Goal: Communication & Community: Answer question/provide support

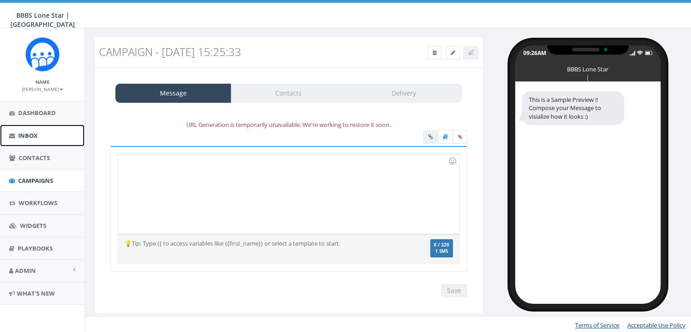
click at [27, 133] on span "Inbox" at bounding box center [28, 135] width 20 height 8
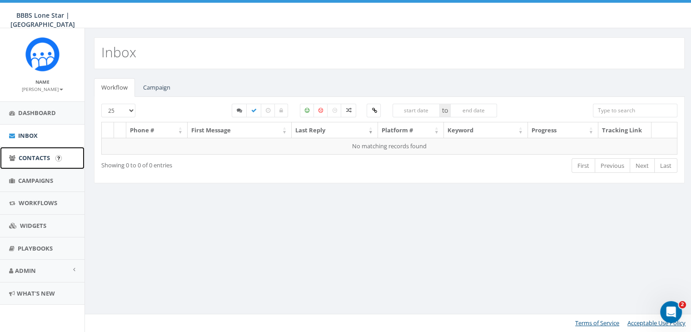
click at [42, 158] on span "Contacts" at bounding box center [34, 157] width 31 height 8
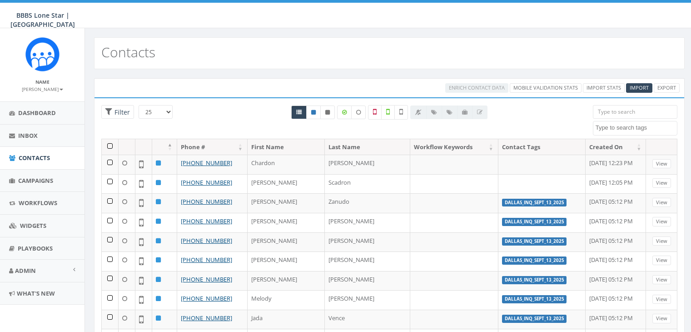
select select
click at [599, 110] on input "search" at bounding box center [635, 112] width 84 height 14
paste input "504-373-2380"
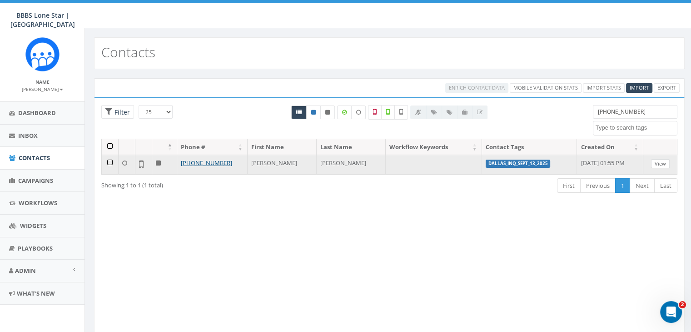
type input "504-373-2380"
click at [659, 164] on link "View" at bounding box center [660, 164] width 19 height 10
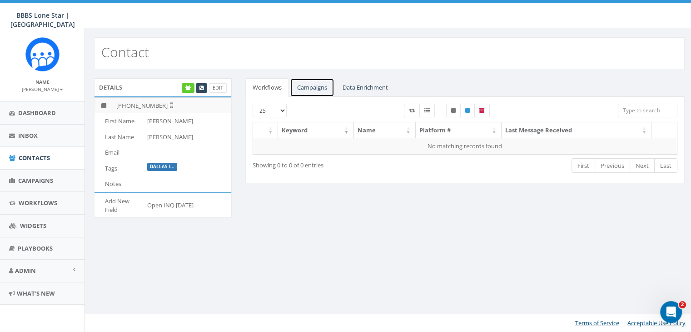
click at [313, 84] on link "Campaigns" at bounding box center [312, 87] width 45 height 19
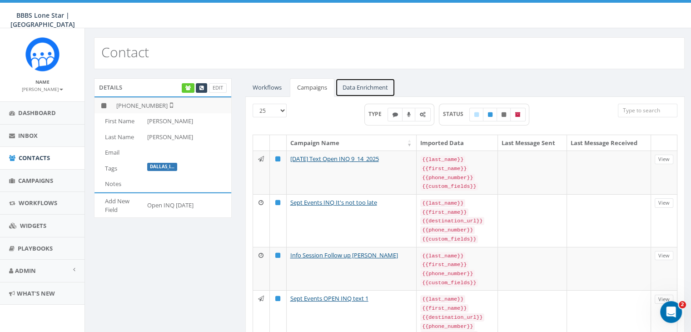
click at [352, 84] on link "Data Enrichment" at bounding box center [365, 87] width 60 height 19
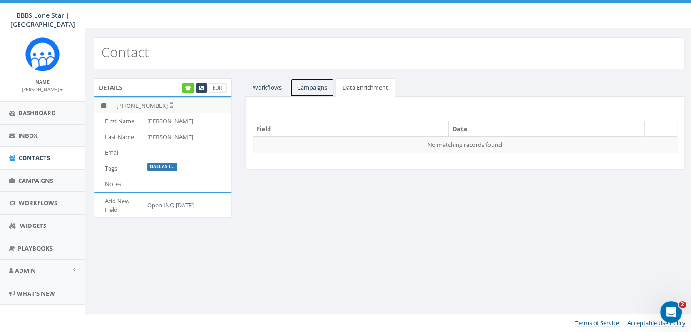
click at [304, 84] on link "Campaigns" at bounding box center [312, 87] width 45 height 19
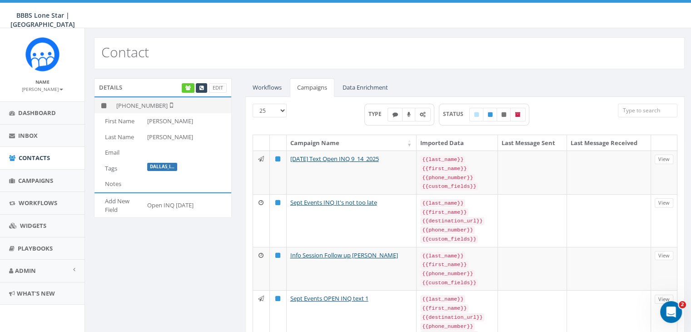
click at [140, 104] on td "[PHONE_NUMBER]" at bounding box center [172, 105] width 119 height 16
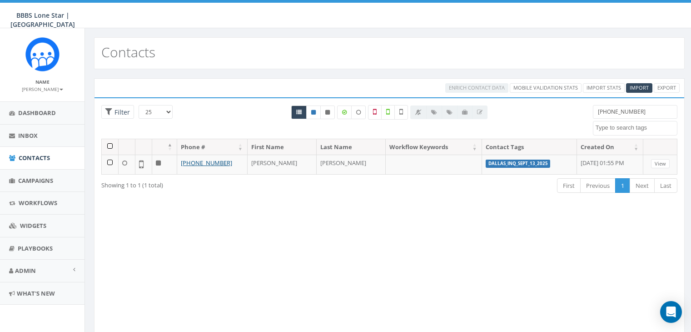
select select
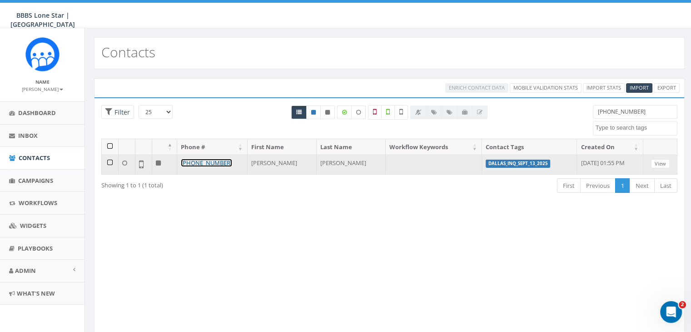
click at [198, 162] on link "+1 504-373-2380" at bounding box center [206, 162] width 51 height 8
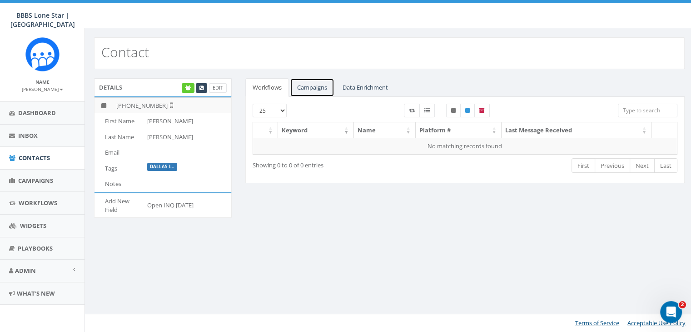
click at [301, 86] on link "Campaigns" at bounding box center [312, 87] width 45 height 19
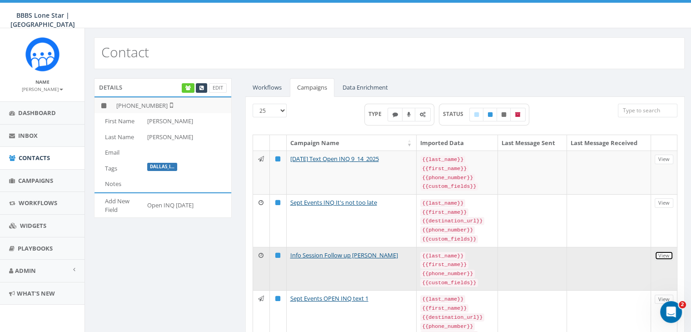
click at [663, 253] on link "View" at bounding box center [663, 256] width 19 height 10
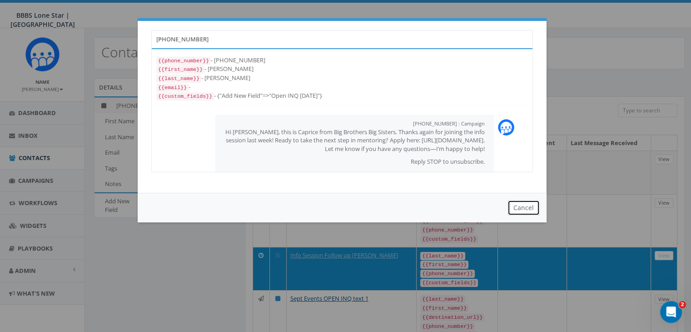
click at [517, 206] on button "Cancel" at bounding box center [523, 207] width 32 height 15
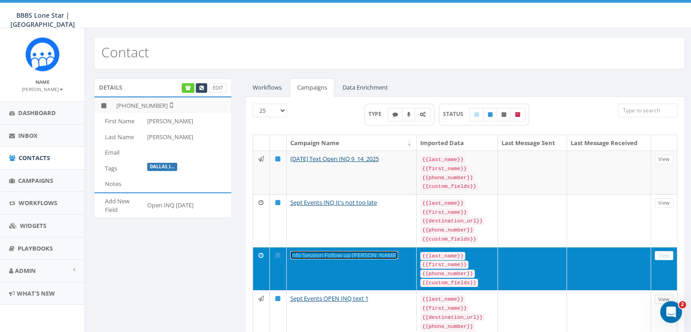
click at [370, 251] on link "Info Session Follow up Kiana Daniels" at bounding box center [344, 255] width 108 height 8
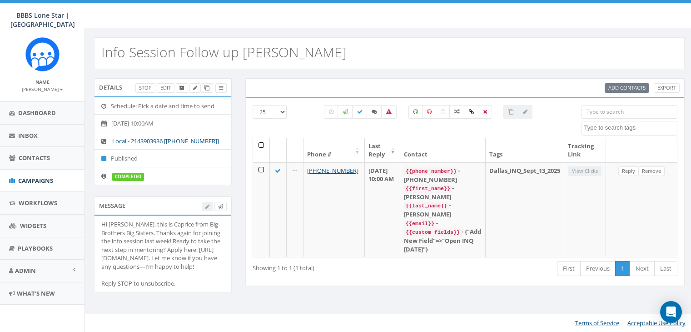
select select
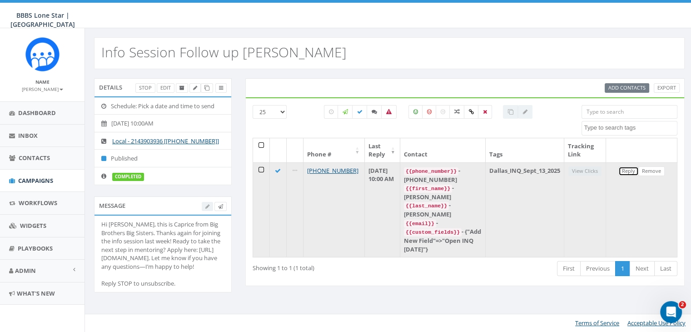
click at [624, 169] on link "Reply" at bounding box center [628, 171] width 20 height 10
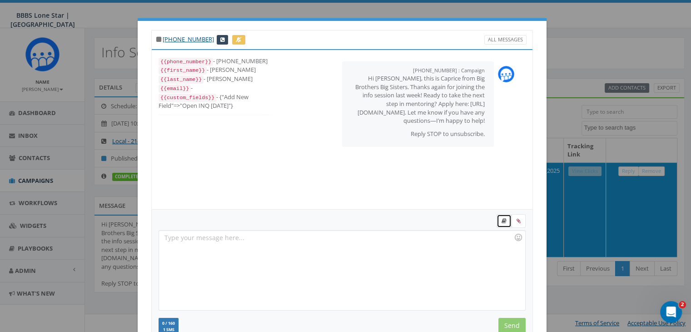
click at [501, 224] on link at bounding box center [503, 221] width 15 height 14
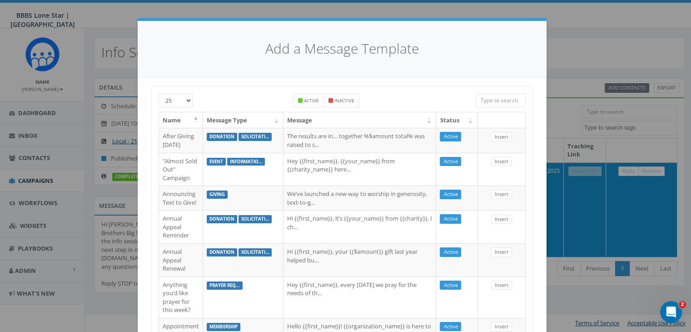
click at [495, 100] on input "search" at bounding box center [500, 101] width 50 height 14
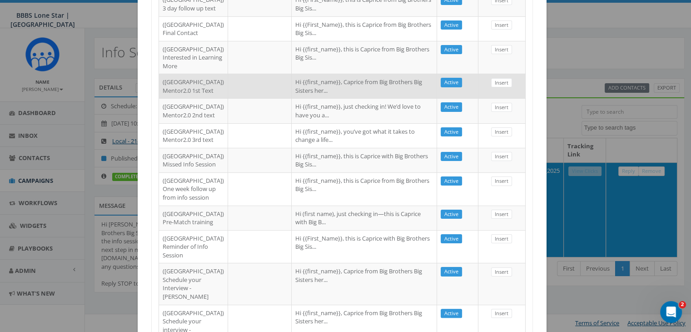
scroll to position [182, 0]
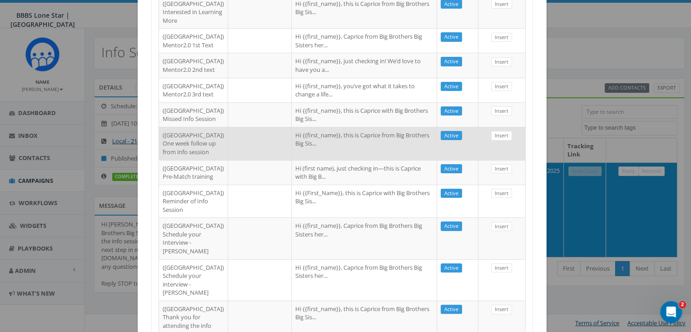
type input "dallas"
click at [356, 160] on td "Hi {{first_name}}, this is Caprice from Big Brothers Big Sis..." at bounding box center [364, 143] width 145 height 33
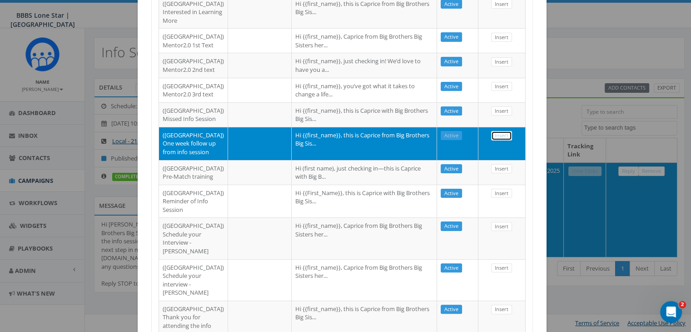
click at [495, 140] on link "Insert" at bounding box center [501, 136] width 21 height 10
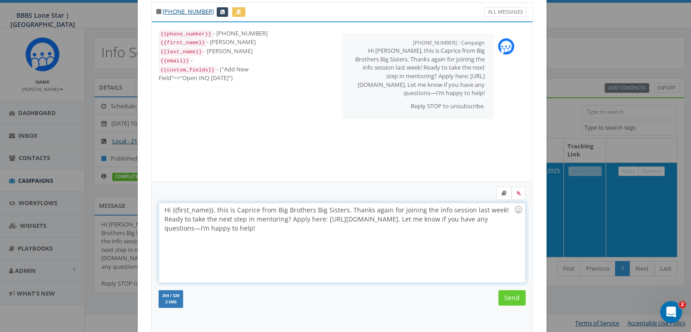
scroll to position [0, 0]
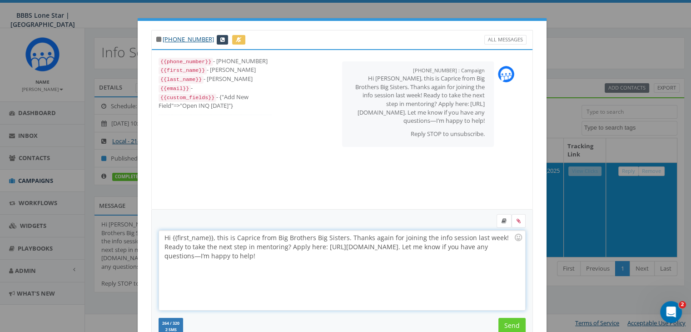
click at [209, 235] on div "Hi {{first_name}}, this is Caprice from Big Brothers Big Sisters. Thanks again …" at bounding box center [342, 269] width 366 height 79
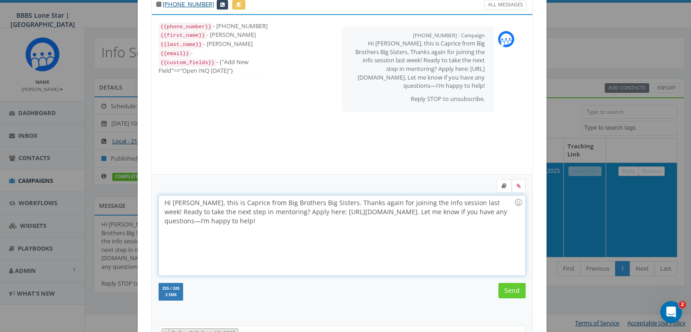
scroll to position [45, 0]
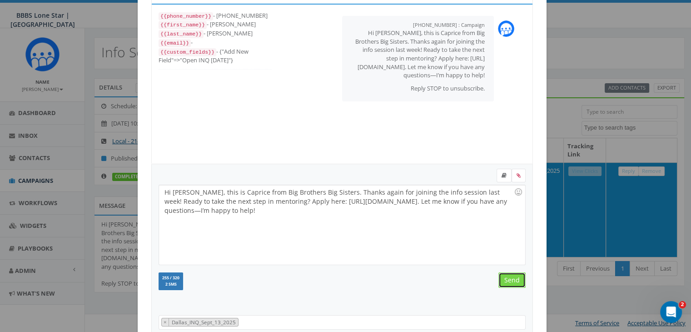
click at [499, 277] on input "Send" at bounding box center [511, 279] width 27 height 15
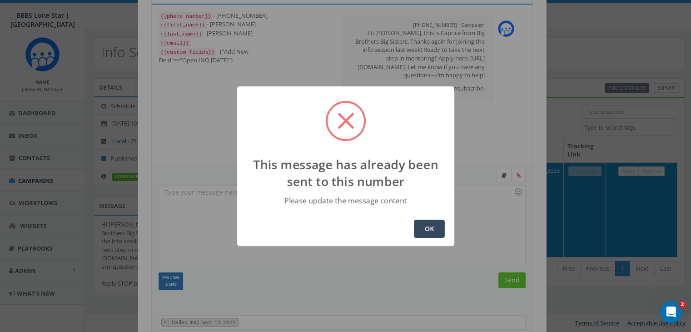
click at [422, 228] on button "OK" at bounding box center [429, 228] width 31 height 18
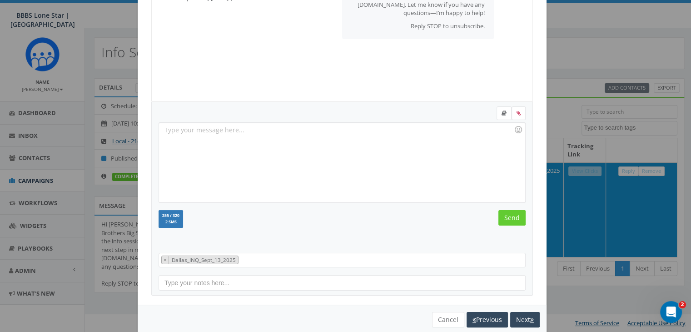
scroll to position [122, 0]
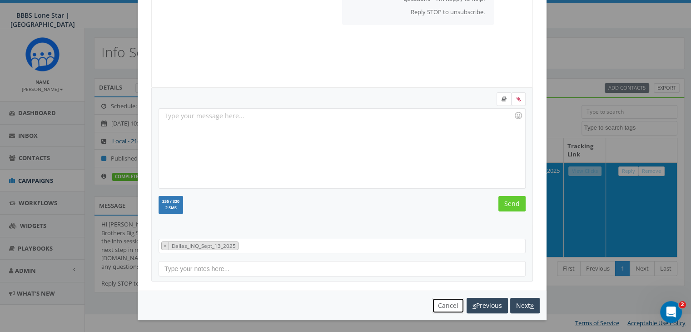
click at [442, 306] on button "Cancel" at bounding box center [448, 304] width 32 height 15
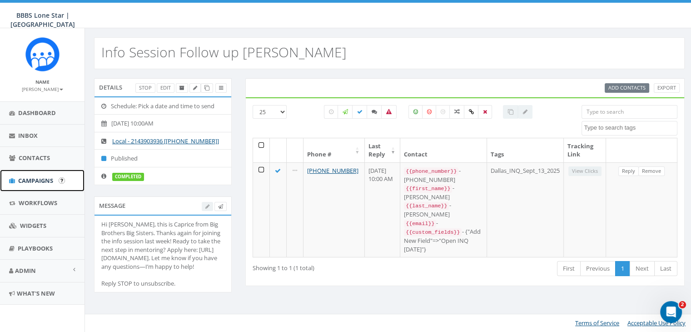
click at [42, 180] on span "Campaigns" at bounding box center [35, 180] width 35 height 8
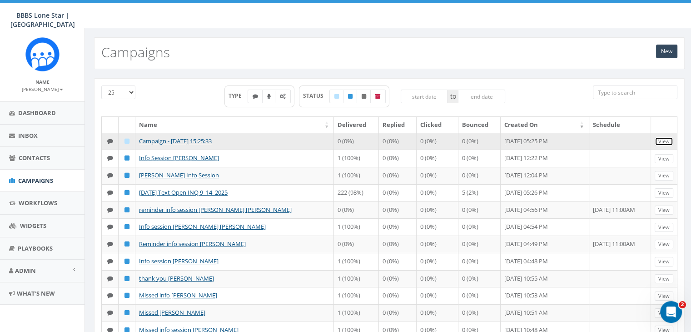
click at [663, 138] on link "View" at bounding box center [663, 142] width 19 height 10
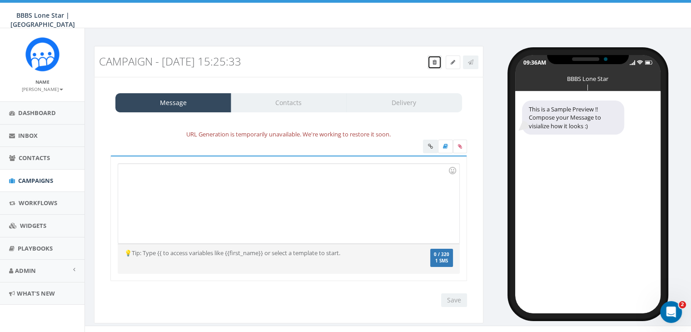
click at [429, 57] on link at bounding box center [434, 62] width 14 height 14
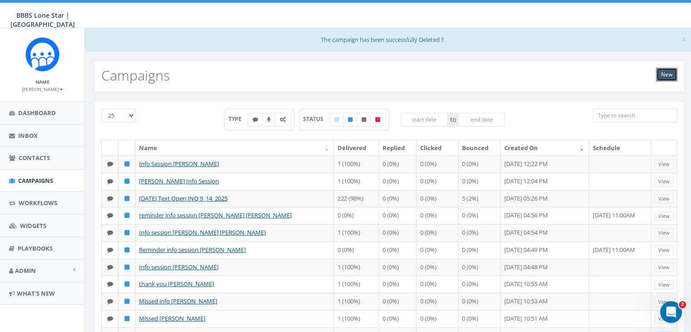
click at [667, 74] on link "New" at bounding box center [666, 75] width 21 height 14
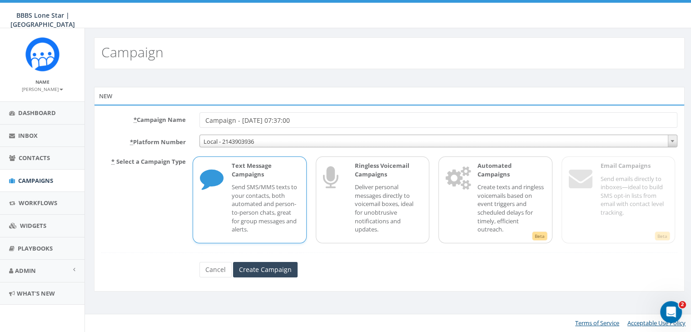
drag, startPoint x: 323, startPoint y: 120, endPoint x: 196, endPoint y: 113, distance: 126.9
click at [196, 113] on div "Campaign - [DATE] 07:37:00" at bounding box center [438, 119] width 491 height 15
type input "1 week follow up [PERSON_NAME]"
drag, startPoint x: 275, startPoint y: 190, endPoint x: 277, endPoint y: 198, distance: 7.9
click at [275, 191] on p "Send SMS/MMS texts to your contacts, both automated and person-to-person chats,…" at bounding box center [265, 208] width 67 height 50
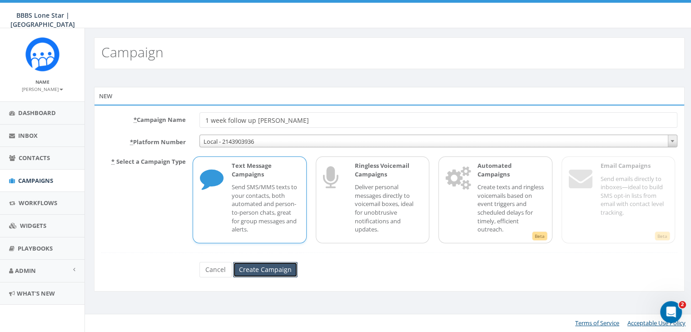
click at [282, 267] on input "Create Campaign" at bounding box center [265, 269] width 64 height 15
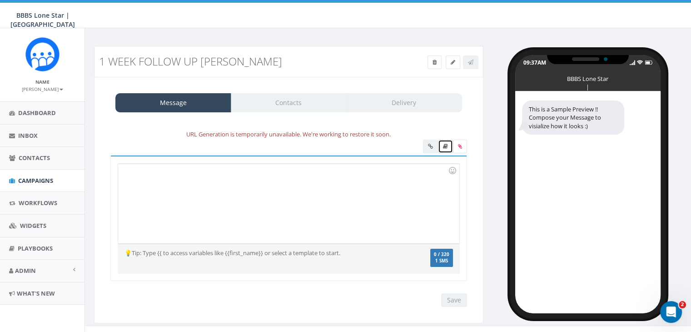
click at [443, 142] on link at bounding box center [445, 146] width 15 height 14
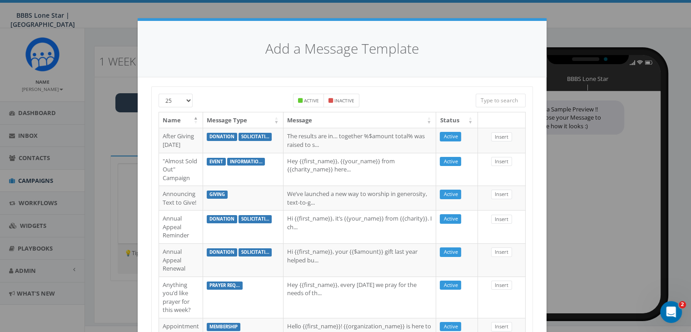
click at [483, 97] on input "search" at bounding box center [500, 101] width 50 height 14
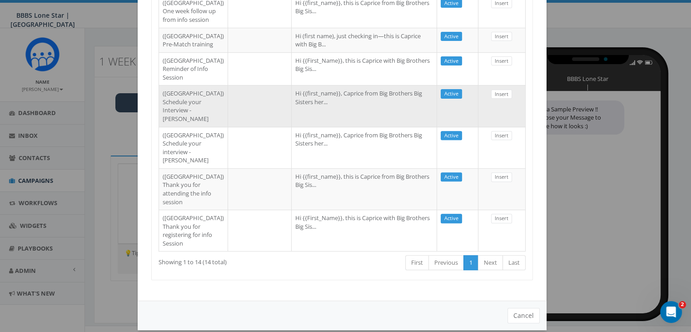
scroll to position [318, 0]
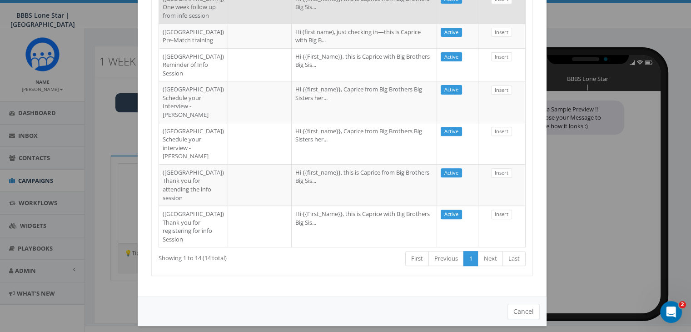
type input "dallas"
click at [300, 24] on td "Hi {{first_name}}, this is Caprice from Big Brothers Big Sis..." at bounding box center [364, 6] width 145 height 33
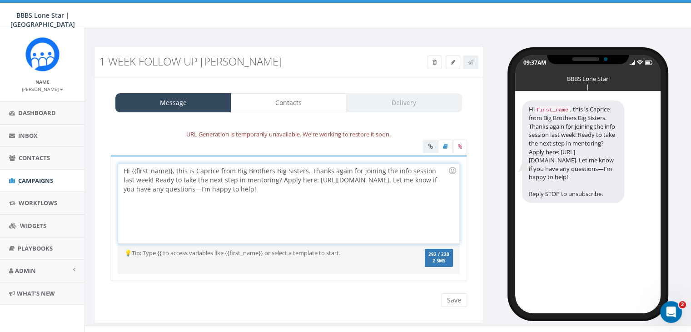
click at [172, 171] on div "Hi {{first_name}}, this is Caprice from Big Brothers Big Sisters. Thanks again …" at bounding box center [288, 202] width 341 height 79
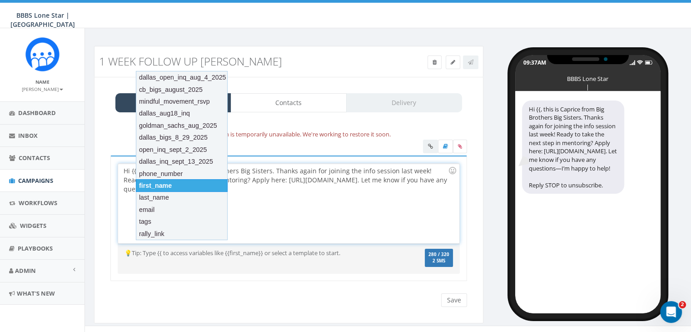
click at [162, 184] on div "first_name" at bounding box center [182, 185] width 92 height 13
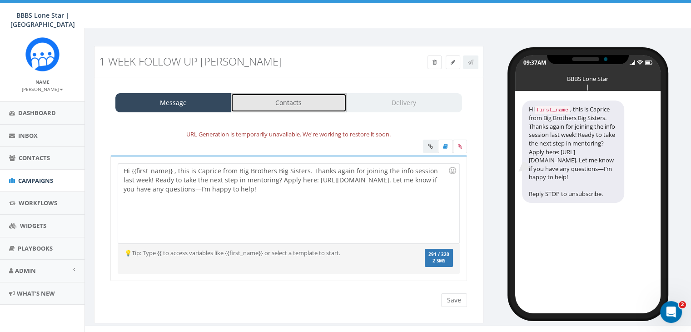
click at [318, 102] on link "Contacts" at bounding box center [289, 102] width 116 height 19
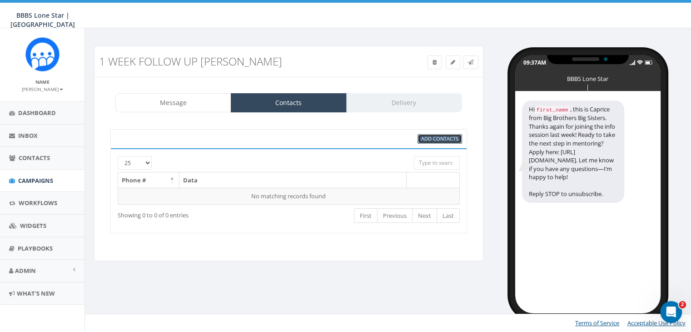
click at [451, 138] on span "Add Contacts" at bounding box center [439, 138] width 37 height 7
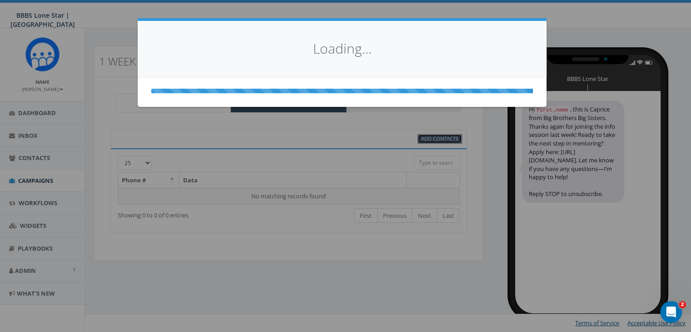
scroll to position [0, 0]
select select
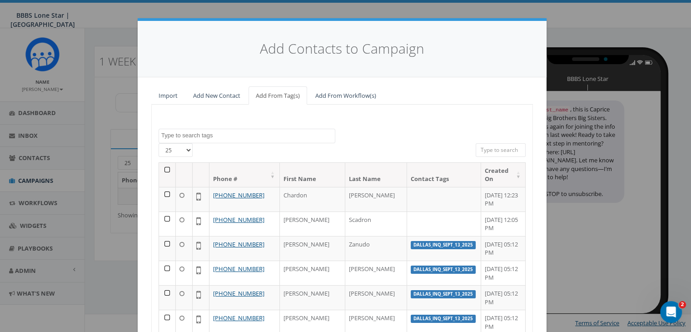
click at [485, 149] on input "search" at bounding box center [500, 150] width 50 height 14
paste input "504-373-2380"
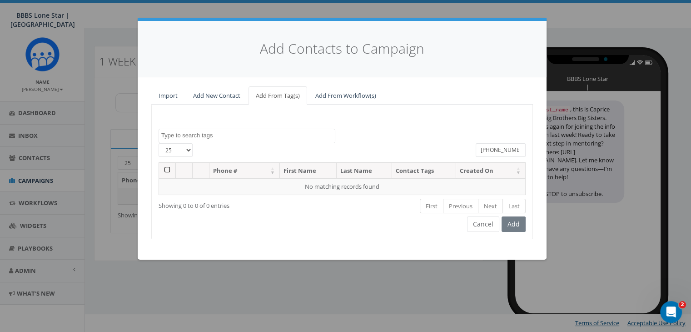
type input "504-373-2380"
click at [381, 122] on div "Dallas BIGS 8_29_2025 Dallas_INQ_Sept_13_2025 Import - 08/04/2025 landline numb…" at bounding box center [341, 171] width 381 height 134
click at [208, 96] on link "Add New Contact" at bounding box center [217, 95] width 62 height 19
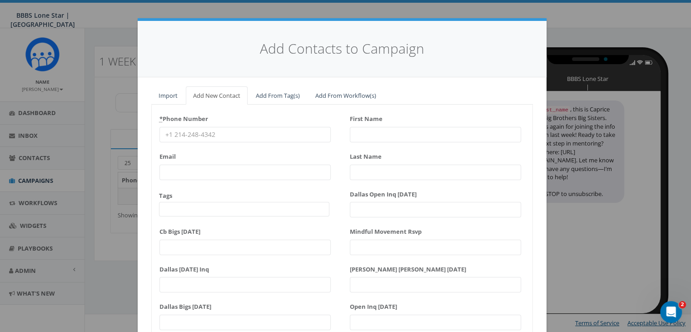
click at [236, 132] on input "* Phone Number" at bounding box center [244, 134] width 171 height 15
paste input "504-373-2380"
type input "504-373-2380"
click at [367, 129] on input "First Name" at bounding box center [435, 134] width 171 height 15
type input "Kiana"
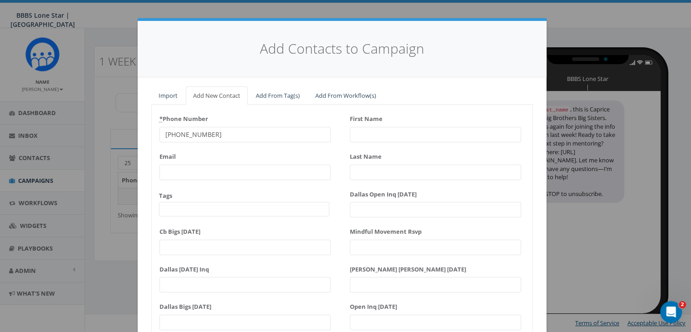
type input "Daniels"
type input "Kiana"
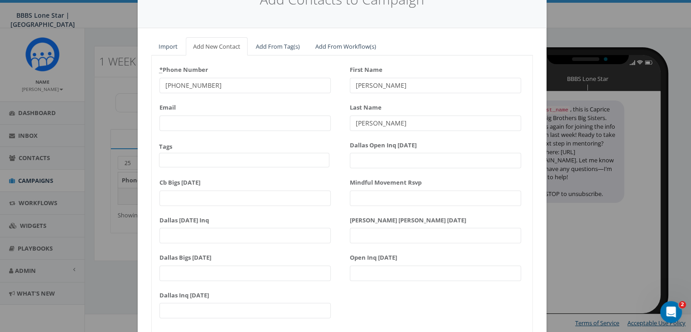
scroll to position [115, 0]
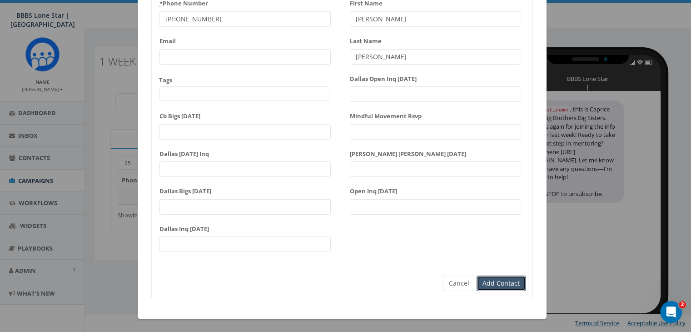
click at [506, 283] on input "Add Contact" at bounding box center [500, 282] width 49 height 15
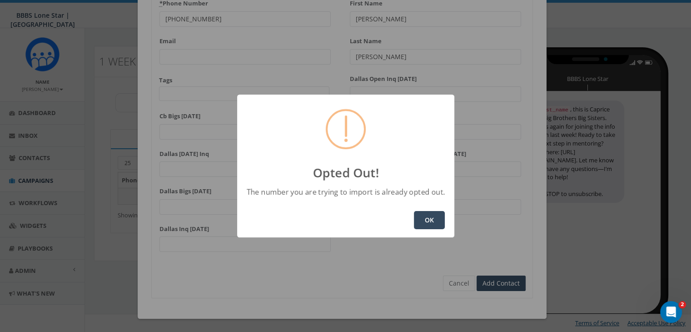
click at [432, 221] on button "OK" at bounding box center [429, 220] width 31 height 18
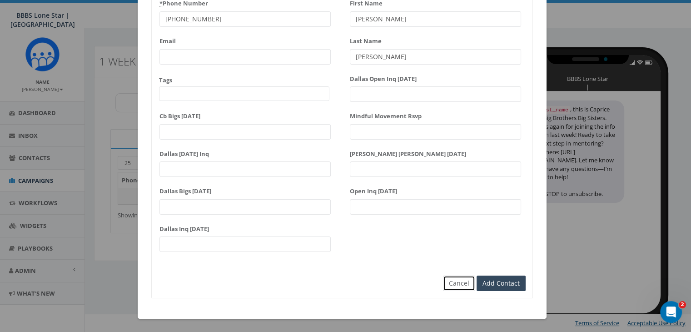
click at [465, 284] on button "Cancel" at bounding box center [459, 282] width 32 height 15
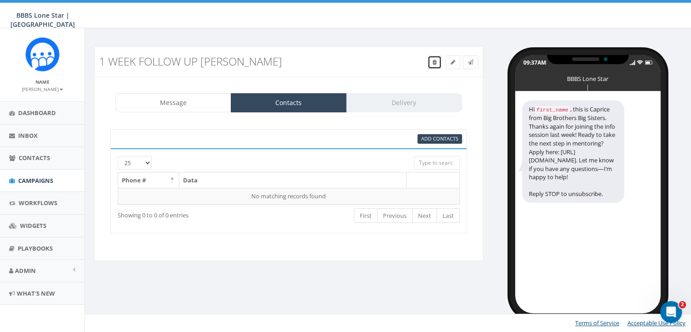
click at [427, 62] on link at bounding box center [434, 62] width 14 height 14
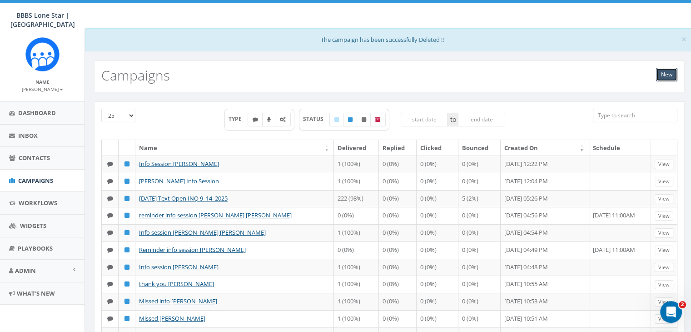
click at [662, 75] on link "New" at bounding box center [666, 75] width 21 height 14
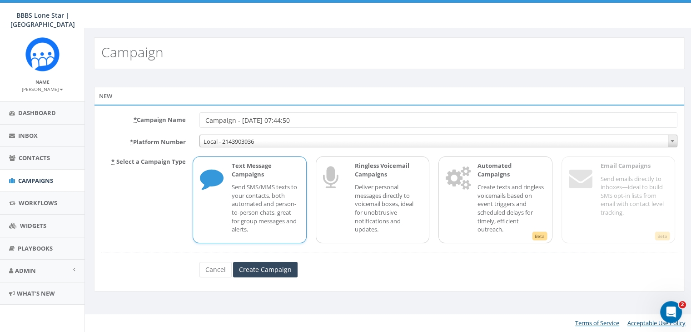
drag, startPoint x: 308, startPoint y: 119, endPoint x: 168, endPoint y: 112, distance: 141.0
click at [168, 112] on div "* Campaign Name Campaign - [DATE] 07:44:50" at bounding box center [388, 119] width 589 height 15
type input "[PERSON_NAME] Finish Enrollment"
click at [242, 189] on p "Send SMS/MMS texts to your contacts, both automated and person-to-person chats,…" at bounding box center [265, 208] width 67 height 50
click at [277, 266] on input "Create Campaign" at bounding box center [265, 269] width 64 height 15
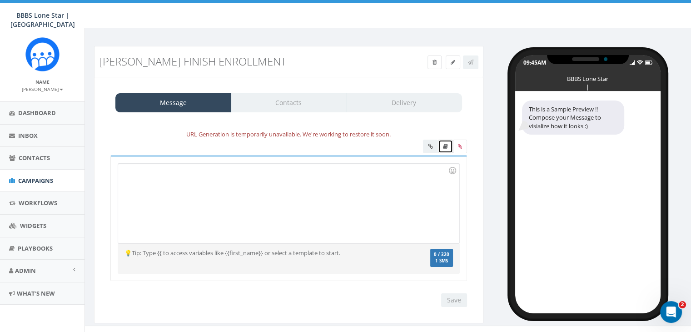
click at [445, 148] on icon at bounding box center [445, 145] width 5 height 5
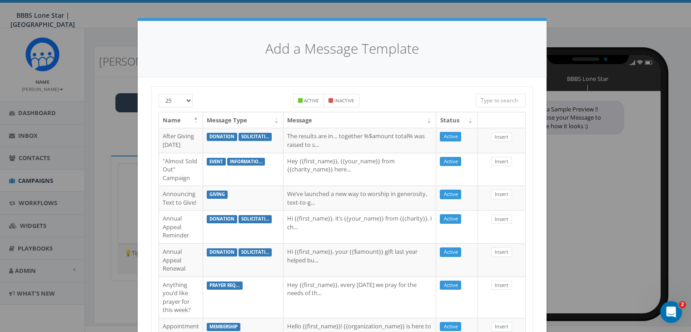
click at [491, 97] on input "search" at bounding box center [500, 101] width 50 height 14
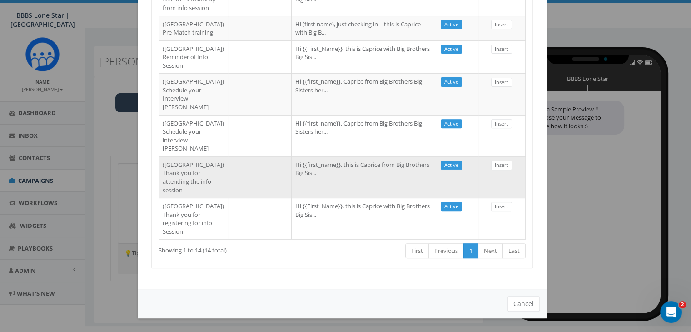
scroll to position [501, 0]
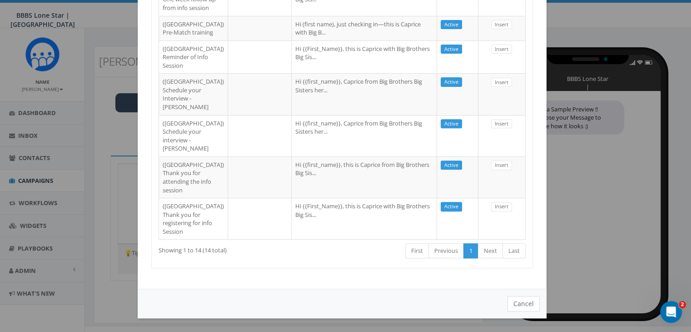
type input "dallas"
click at [527, 302] on button "Cancel" at bounding box center [523, 303] width 32 height 15
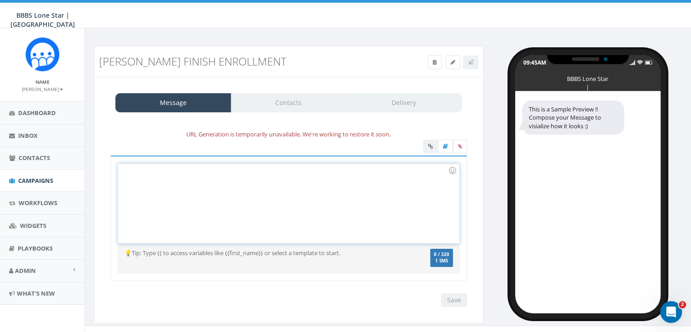
click at [199, 181] on div at bounding box center [288, 202] width 341 height 79
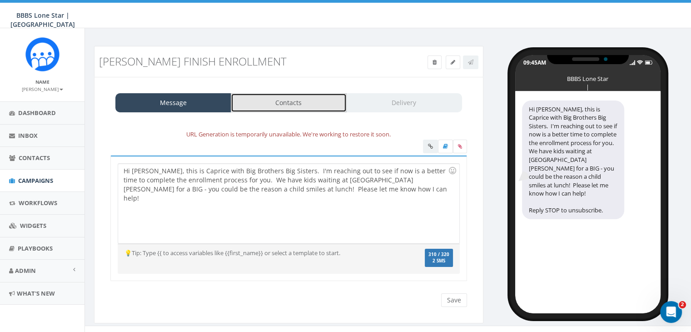
click at [327, 100] on link "Contacts" at bounding box center [289, 102] width 116 height 19
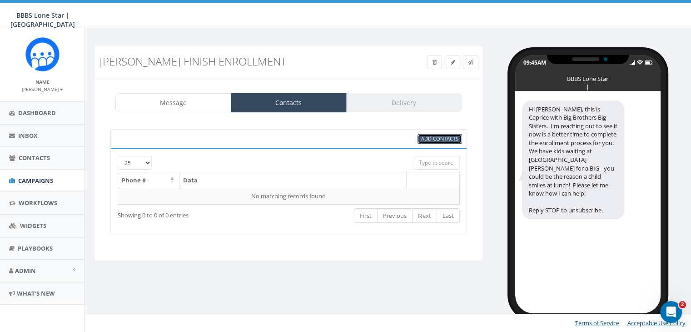
click at [443, 135] on span "Add Contacts" at bounding box center [439, 138] width 37 height 7
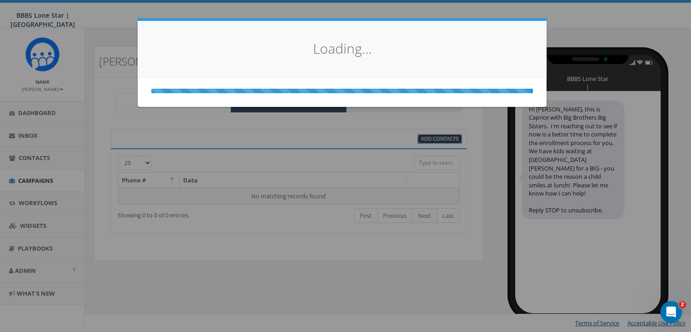
scroll to position [0, 0]
select select
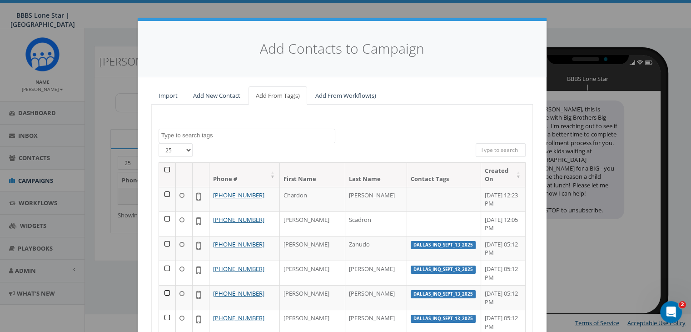
click at [507, 149] on input "search" at bounding box center [500, 150] width 50 height 14
paste input "[PHONE_NUMBER]"
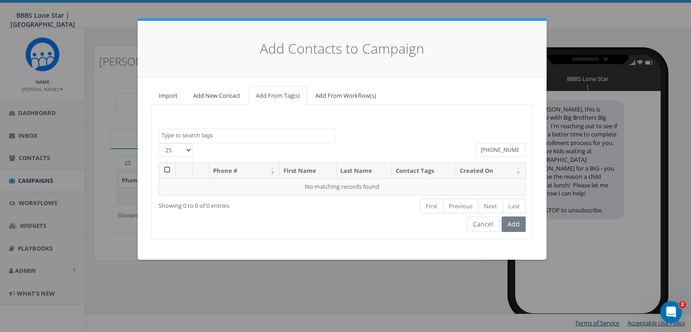
type input "[PHONE_NUMBER]"
click at [225, 96] on link "Add New Contact" at bounding box center [217, 95] width 62 height 19
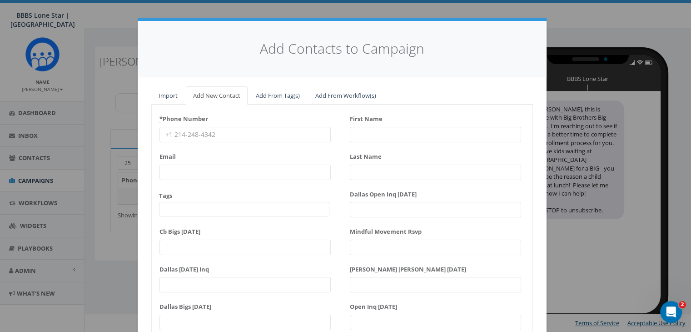
click at [162, 131] on input "* Phone Number" at bounding box center [244, 134] width 171 height 15
paste input "214 783 6574"
type input "214 783 6574"
click at [373, 125] on div "First Name" at bounding box center [435, 126] width 171 height 31
click at [371, 133] on input "First Name" at bounding box center [435, 134] width 171 height 15
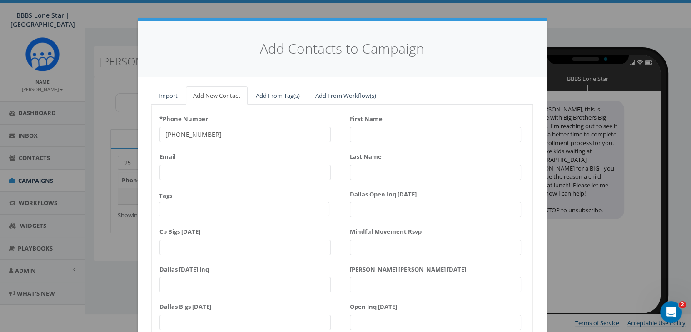
type input "K"
type input "Jennifer"
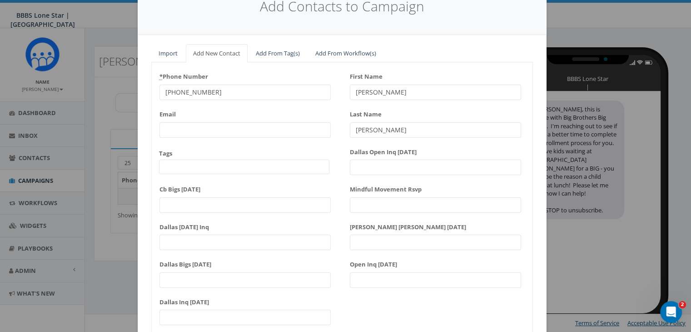
scroll to position [115, 0]
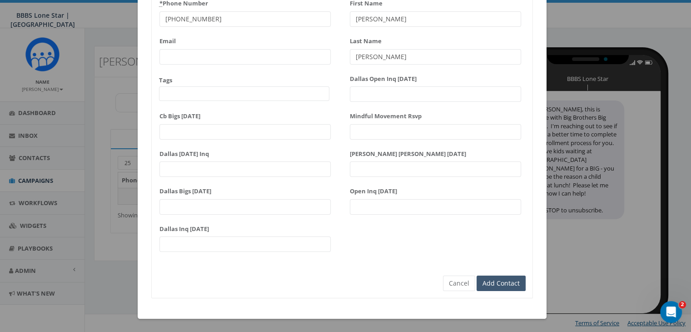
type input "Zigler"
click at [500, 282] on input "Add Contact" at bounding box center [500, 282] width 49 height 15
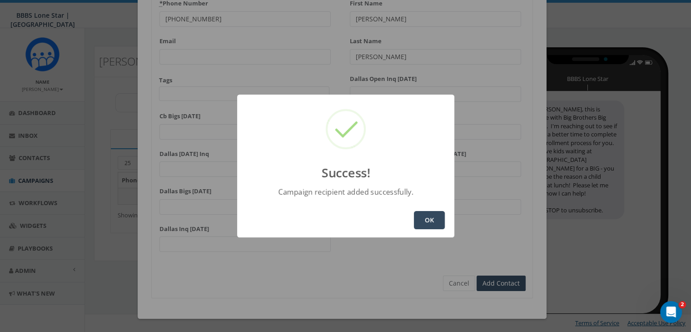
click at [432, 219] on button "OK" at bounding box center [429, 220] width 31 height 18
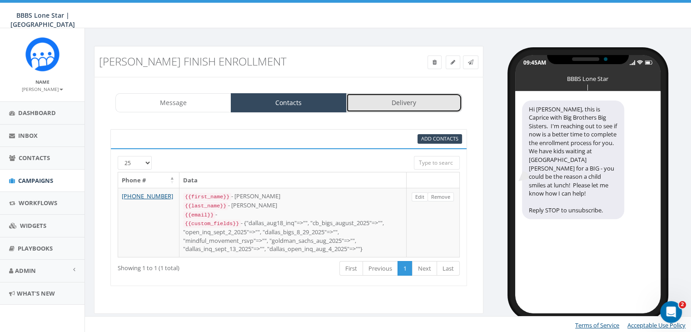
click at [433, 100] on link "Delivery" at bounding box center [404, 102] width 116 height 19
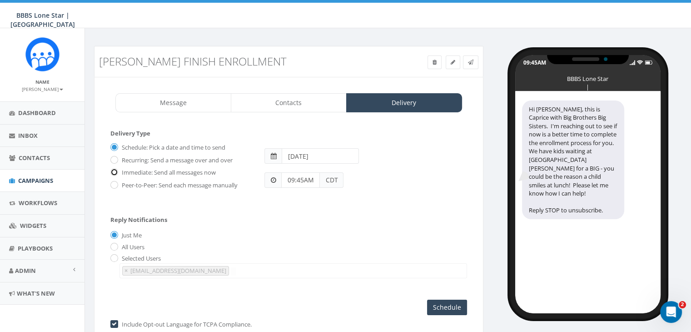
click at [114, 173] on input "Immediate: Send all messages now" at bounding box center [113, 173] width 6 height 6
radio input "true"
click at [443, 300] on input "Send Now" at bounding box center [445, 306] width 43 height 15
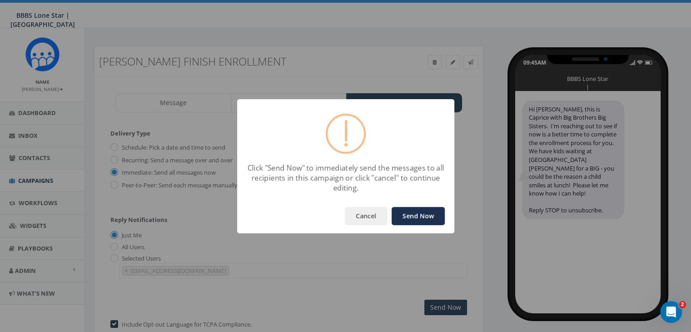
click at [422, 215] on button "Send Now" at bounding box center [417, 216] width 53 height 18
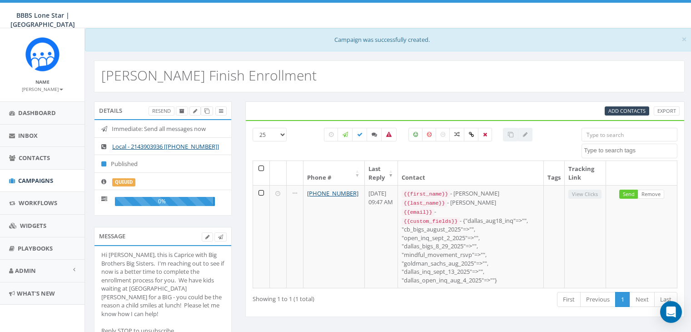
select select
click at [38, 177] on span "Campaigns" at bounding box center [35, 180] width 35 height 8
